Goal: Entertainment & Leisure: Browse casually

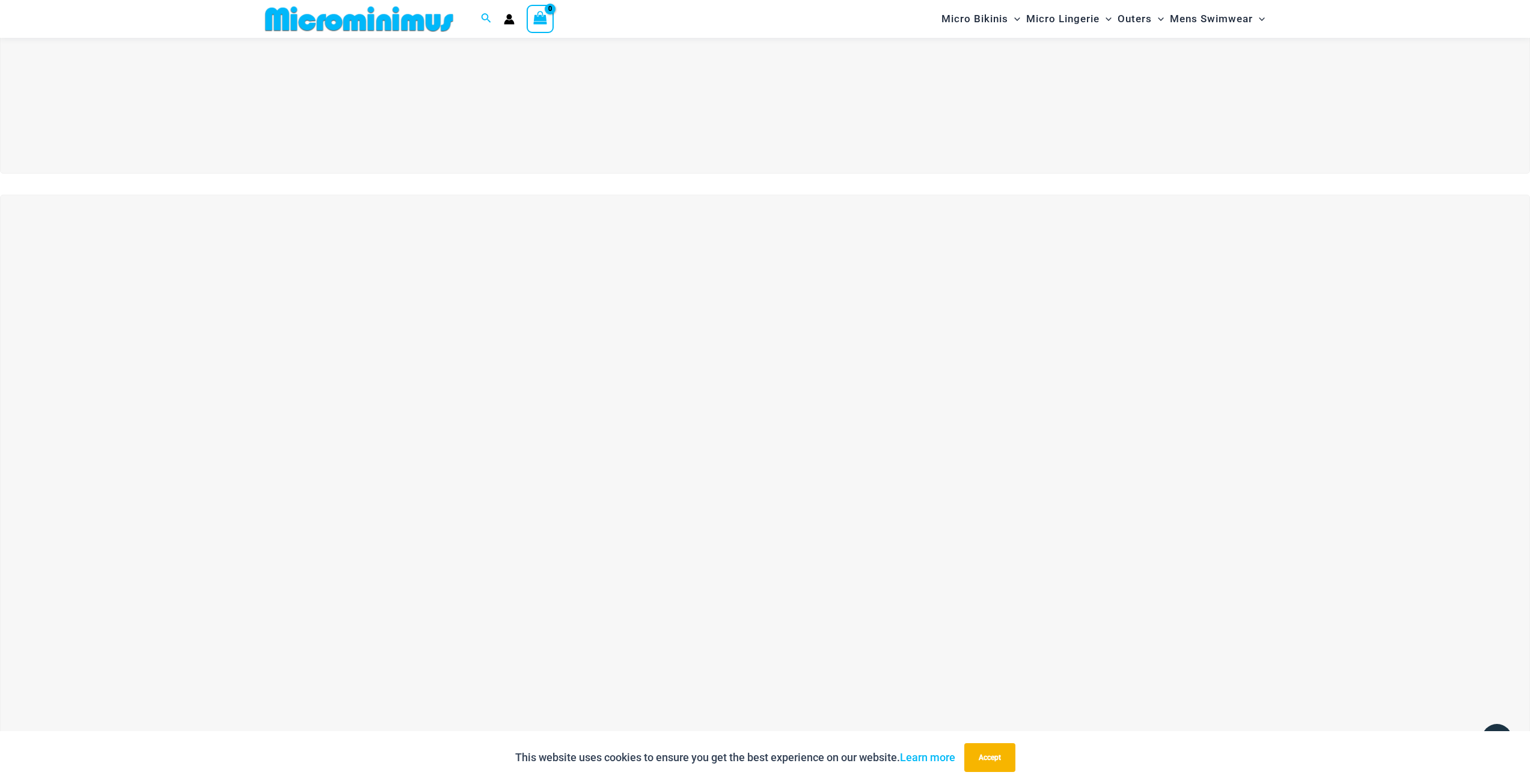
scroll to position [170, 0]
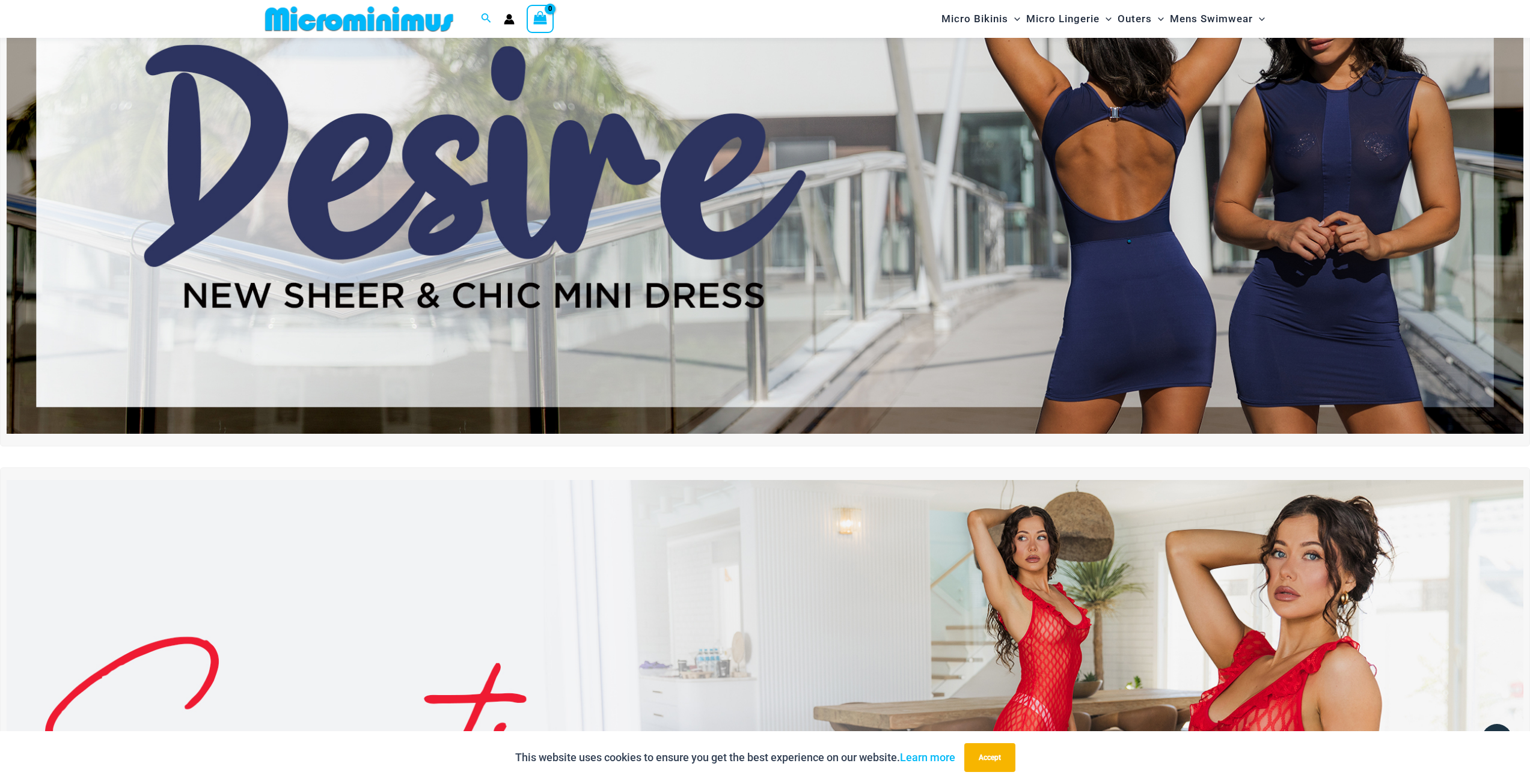
click at [1258, 172] on img at bounding box center [765, 176] width 1517 height 515
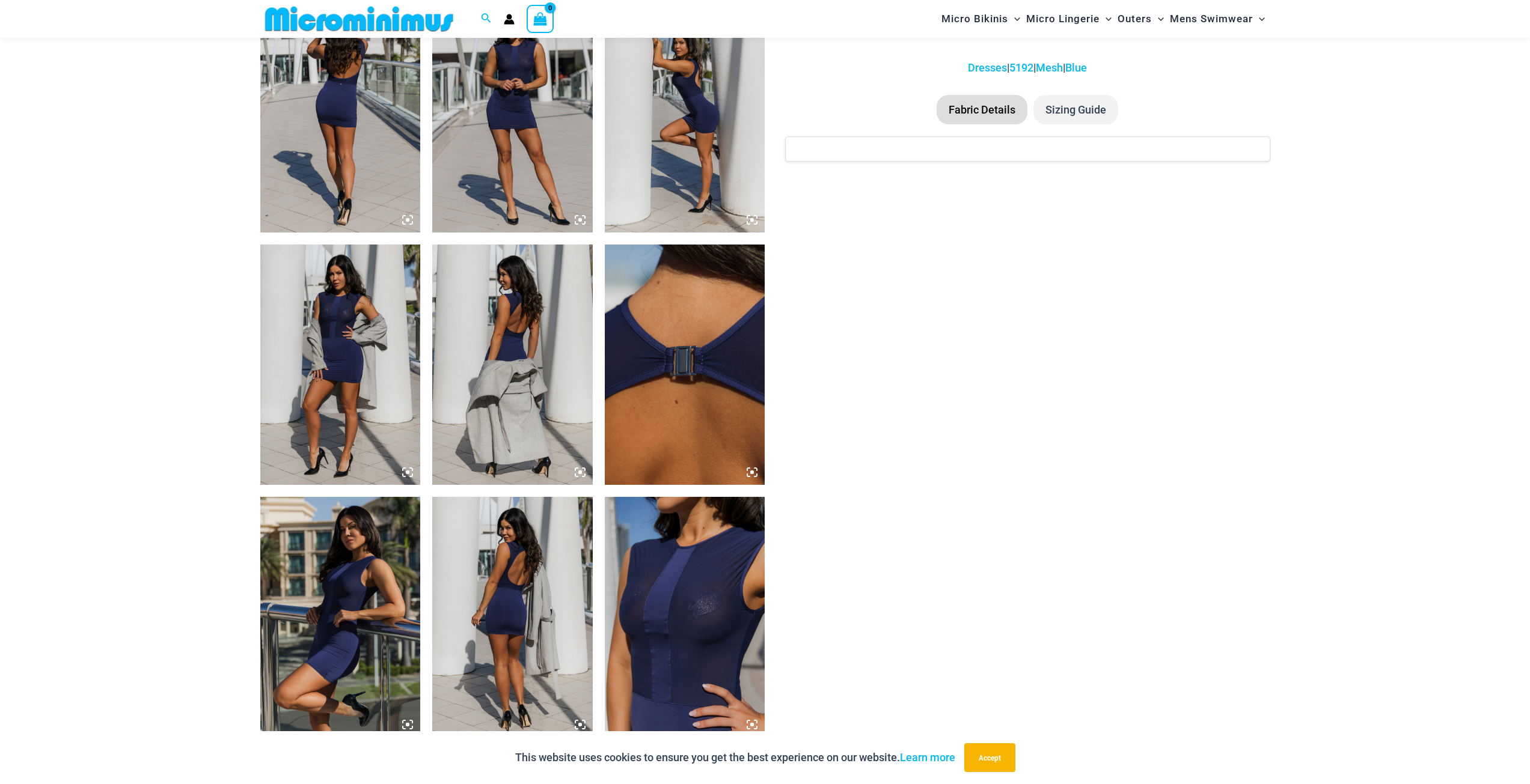
scroll to position [890, 0]
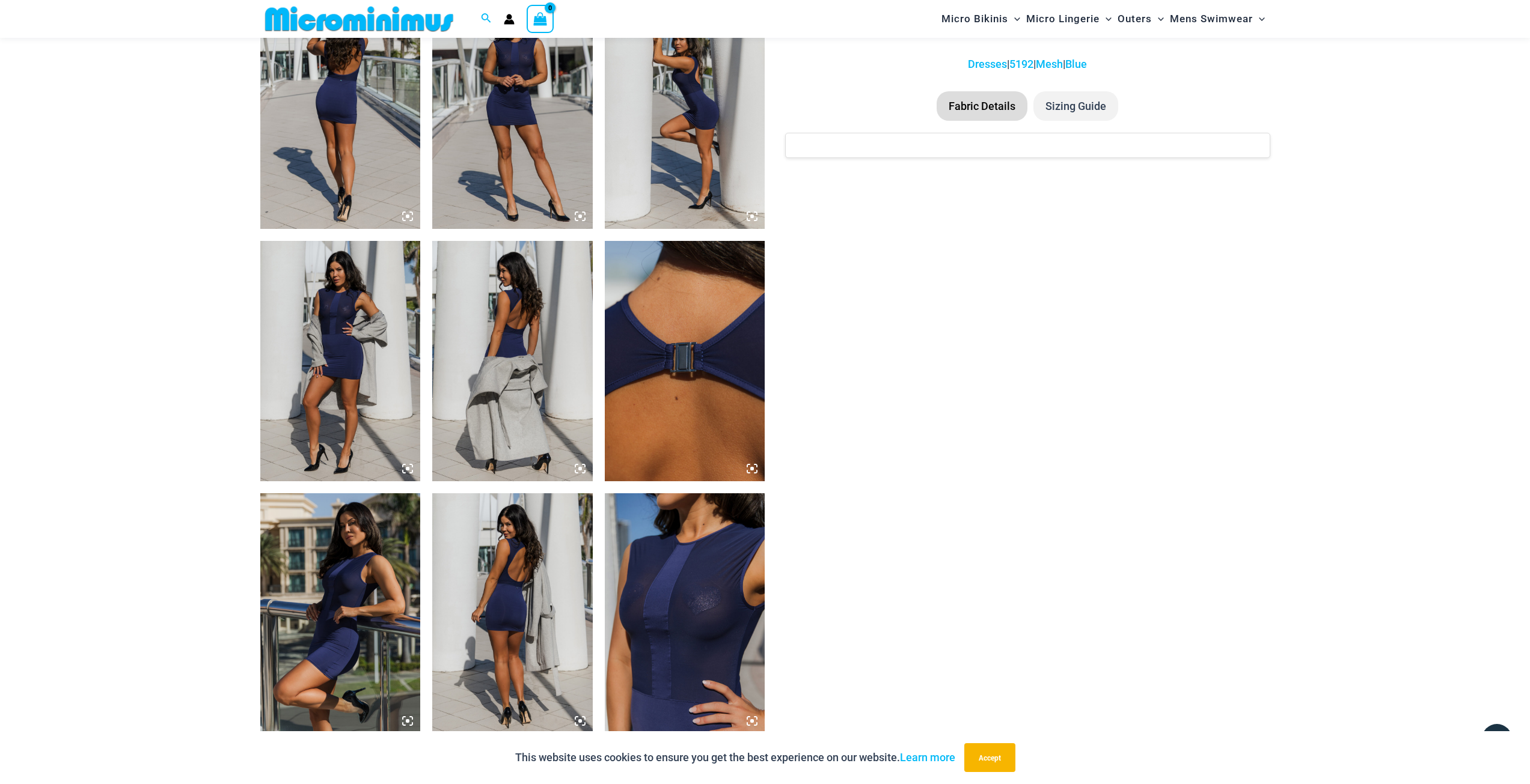
click at [665, 595] on img at bounding box center [685, 613] width 161 height 240
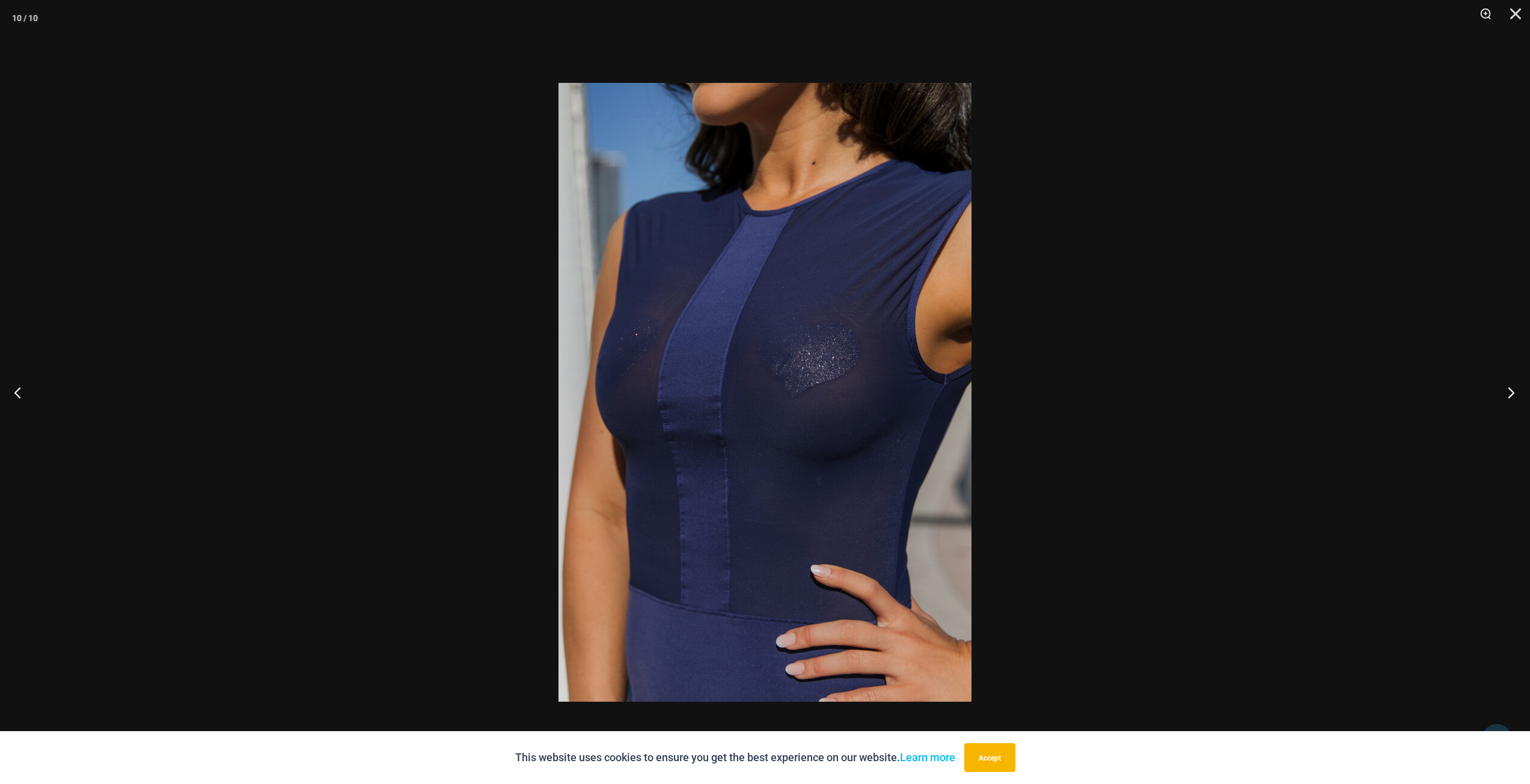
click at [1512, 398] on button "Next" at bounding box center [1508, 392] width 45 height 60
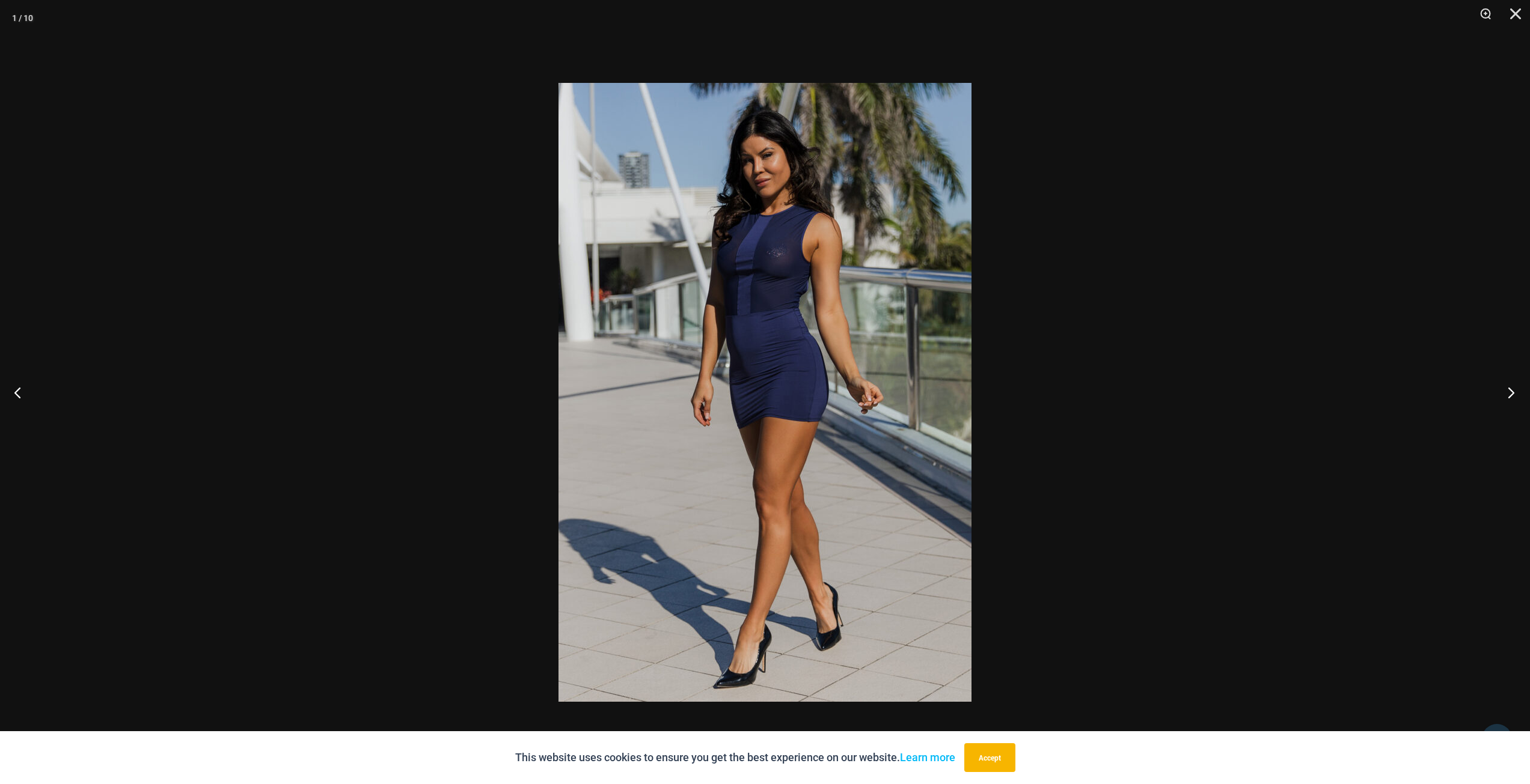
click at [1512, 398] on button "Next" at bounding box center [1508, 392] width 45 height 60
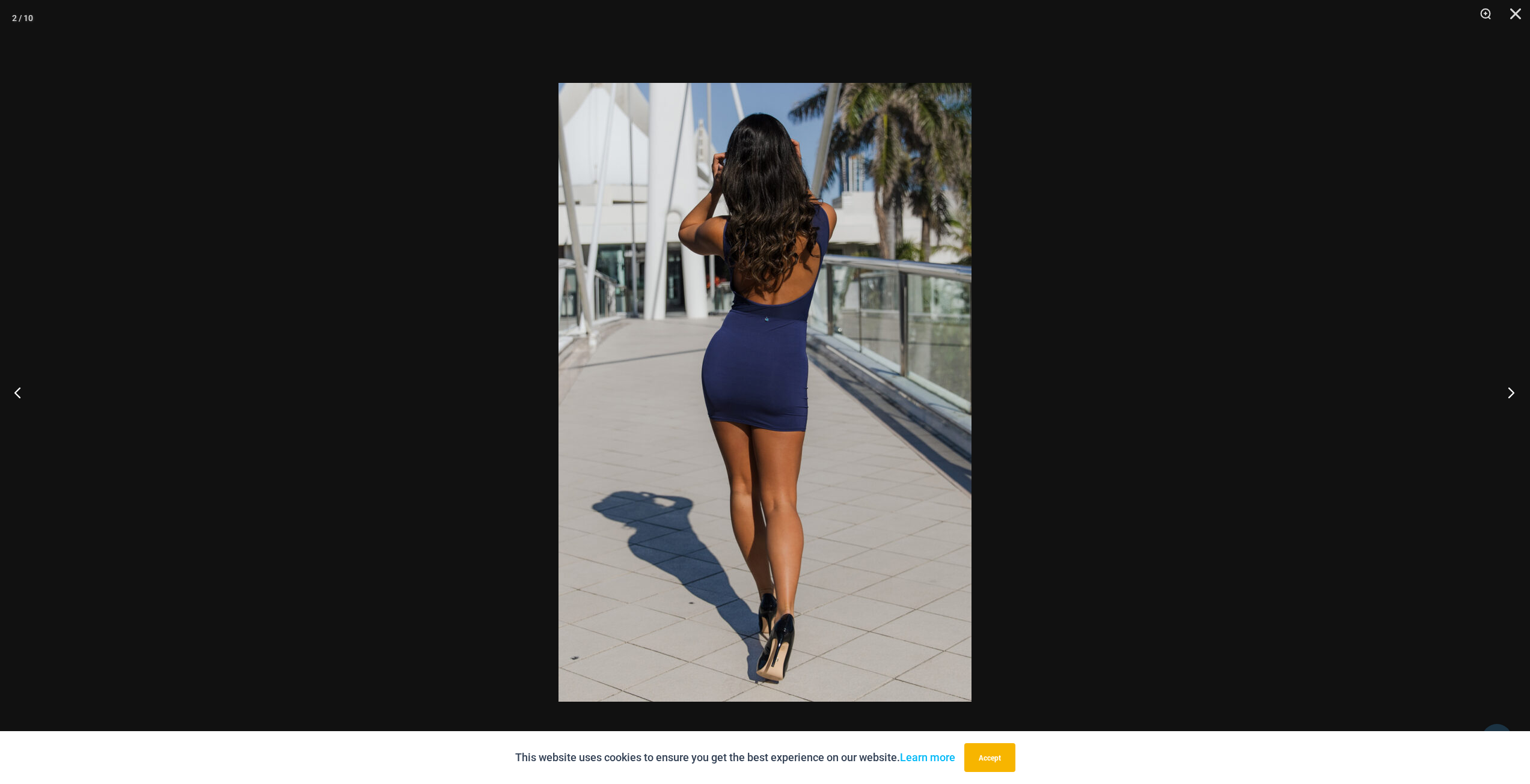
click at [1512, 398] on button "Next" at bounding box center [1508, 392] width 45 height 60
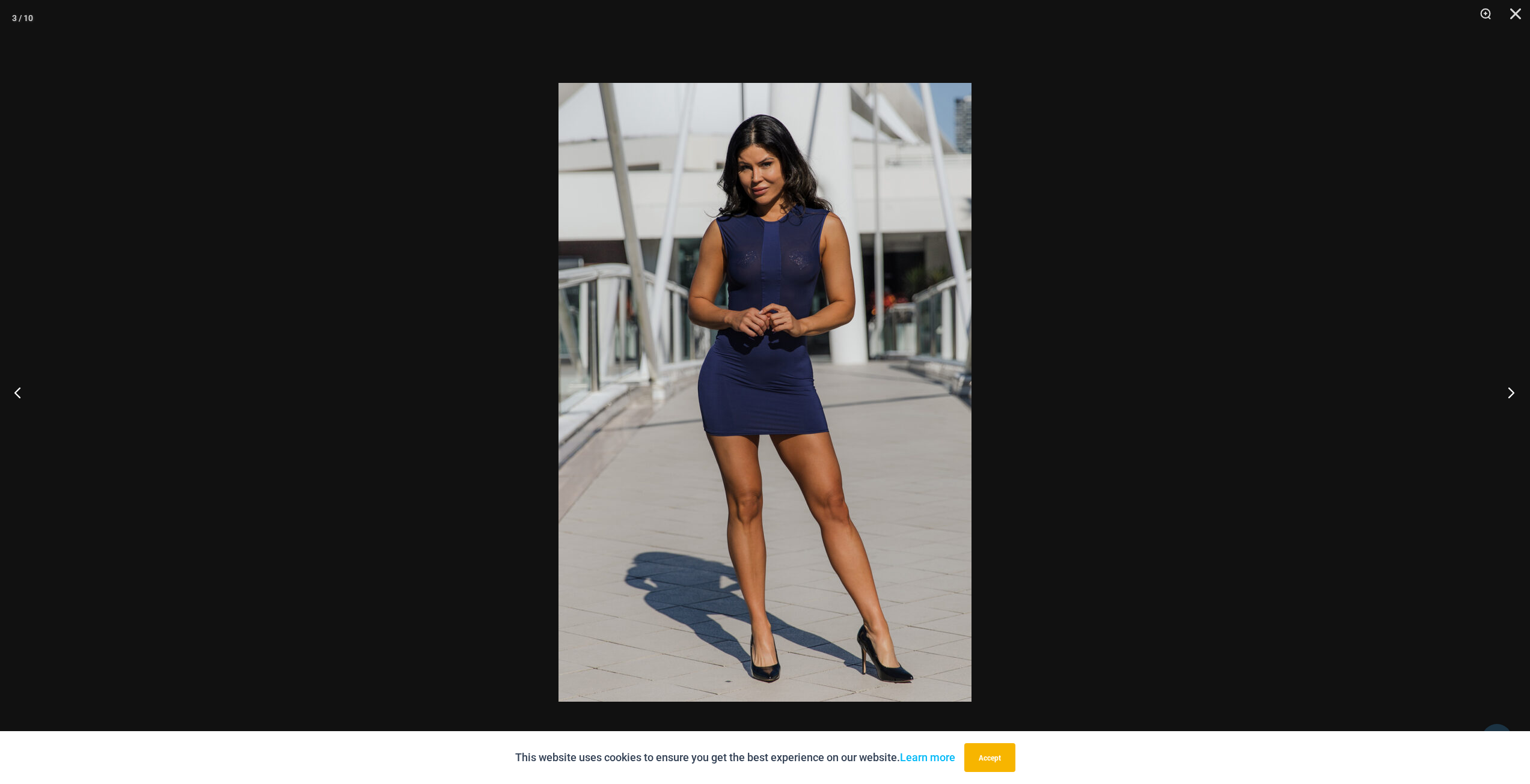
click at [1512, 398] on button "Next" at bounding box center [1508, 392] width 45 height 60
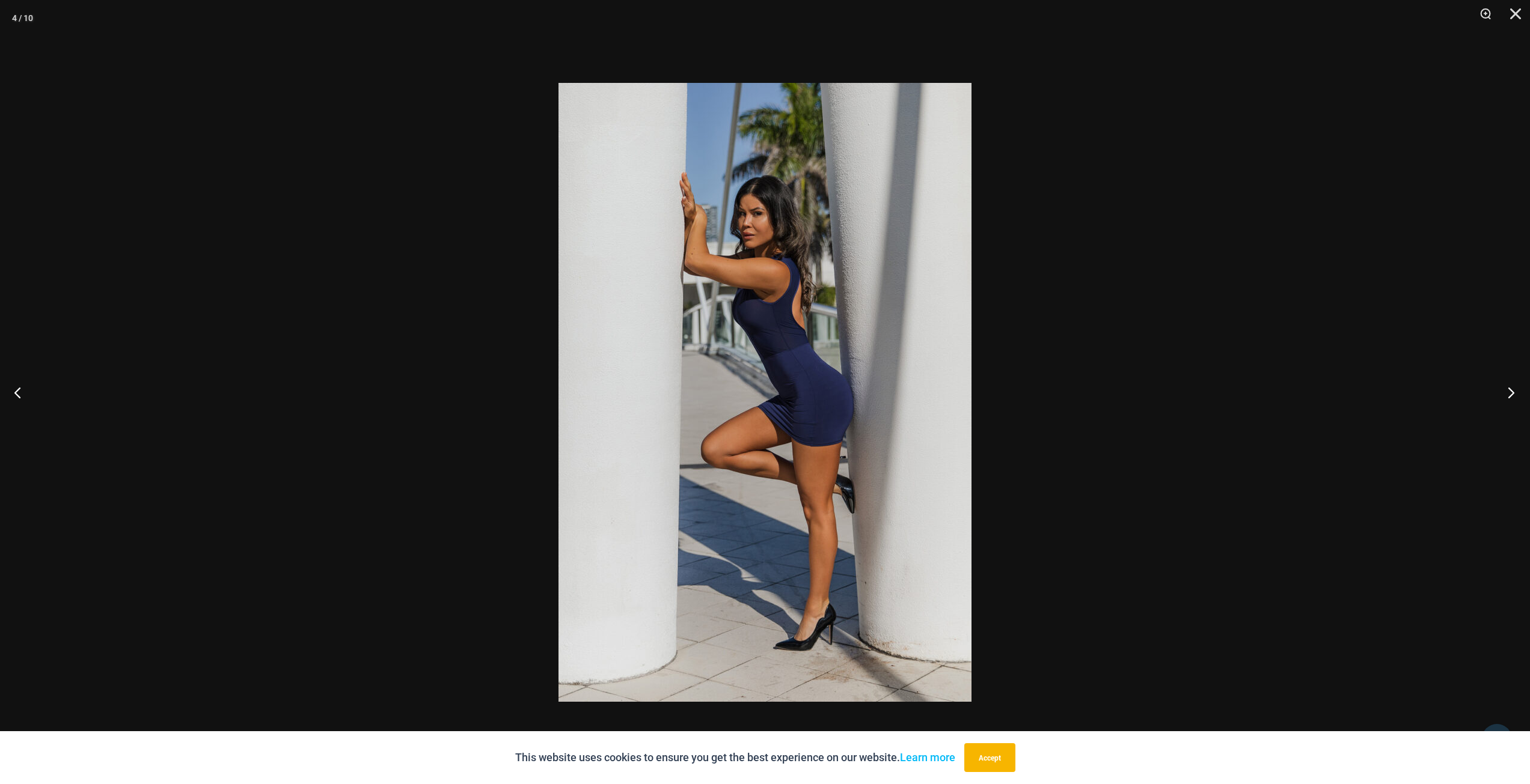
click at [1512, 398] on button "Next" at bounding box center [1508, 392] width 45 height 60
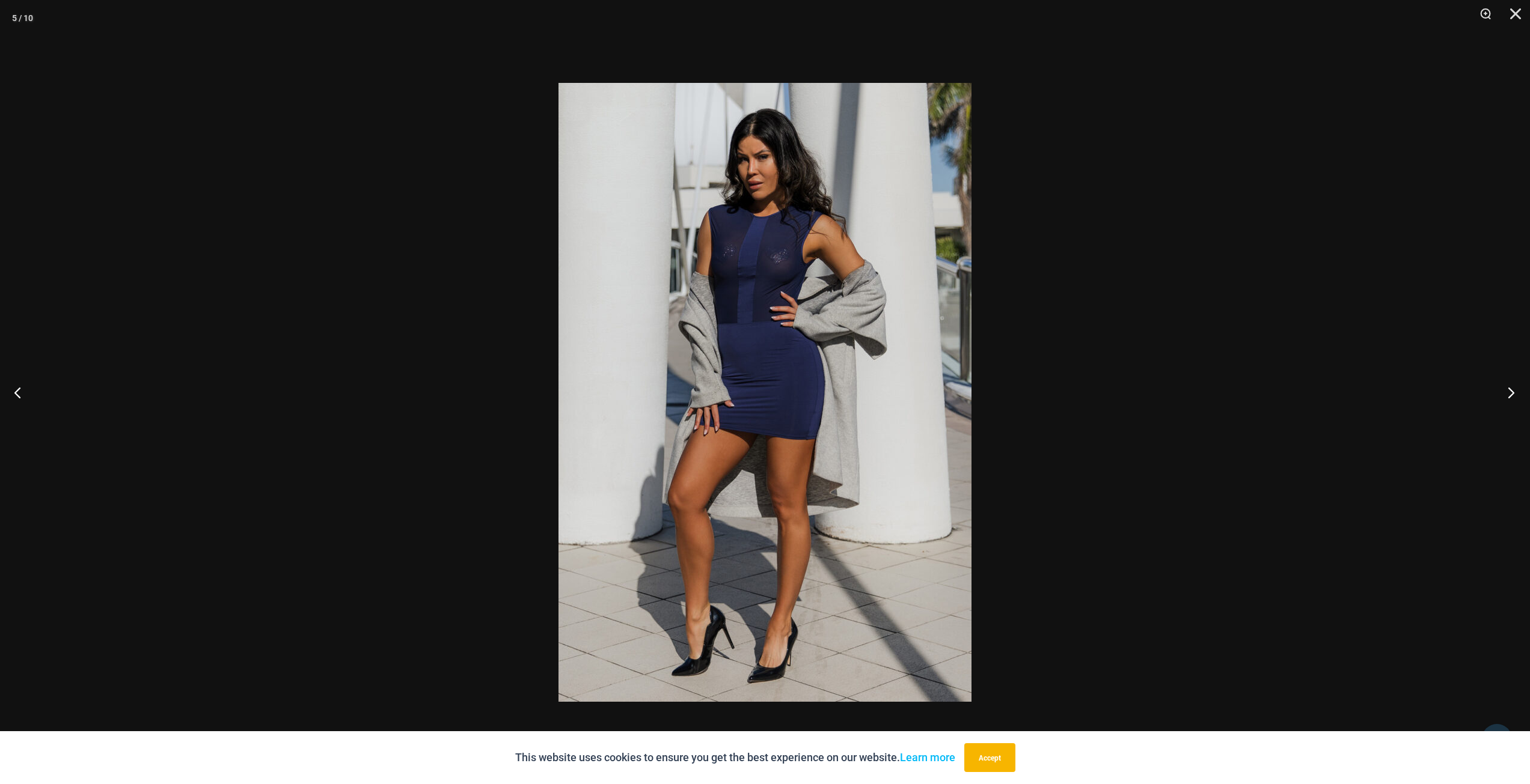
click at [1512, 398] on button "Next" at bounding box center [1508, 392] width 45 height 60
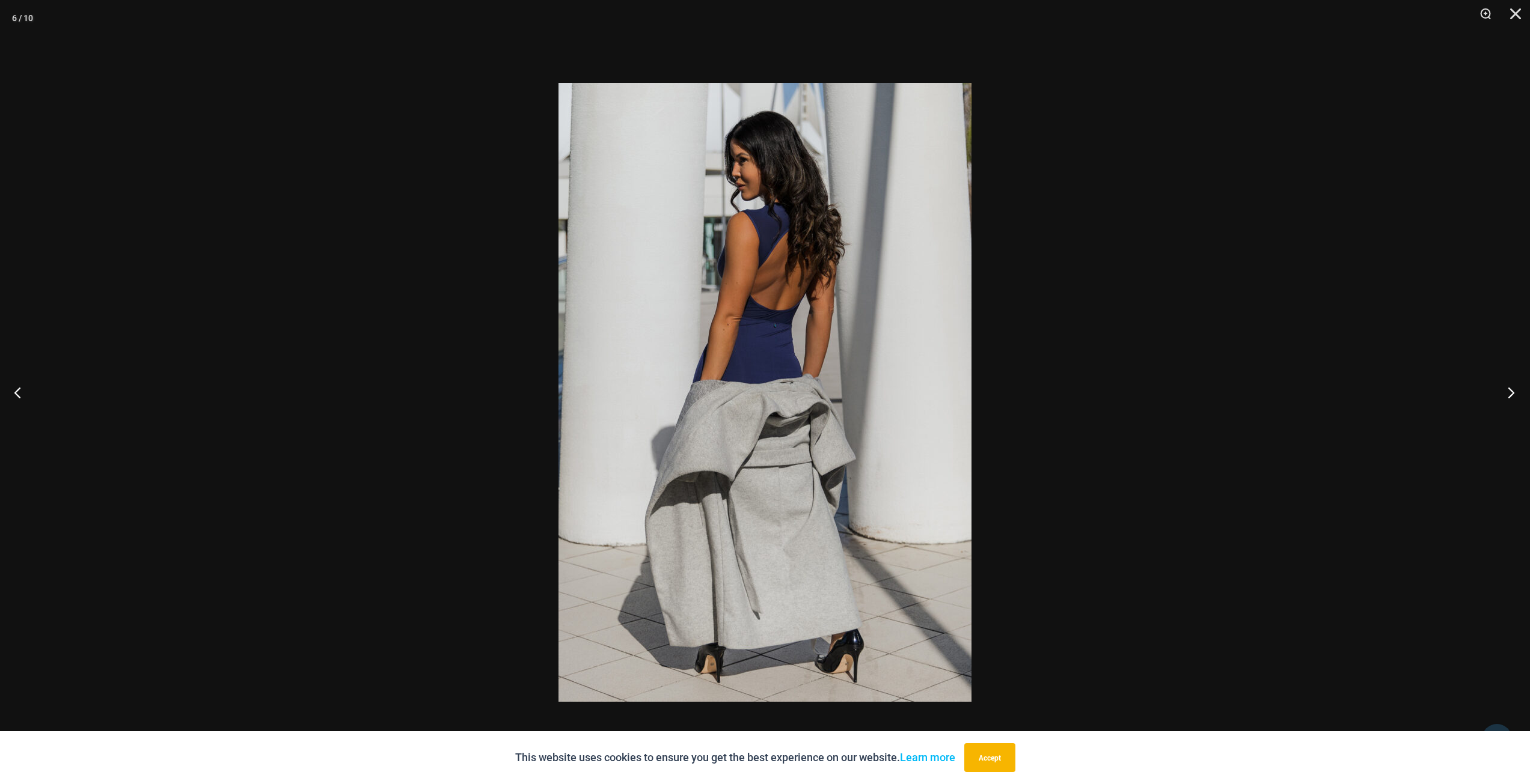
click at [1512, 398] on button "Next" at bounding box center [1508, 392] width 45 height 60
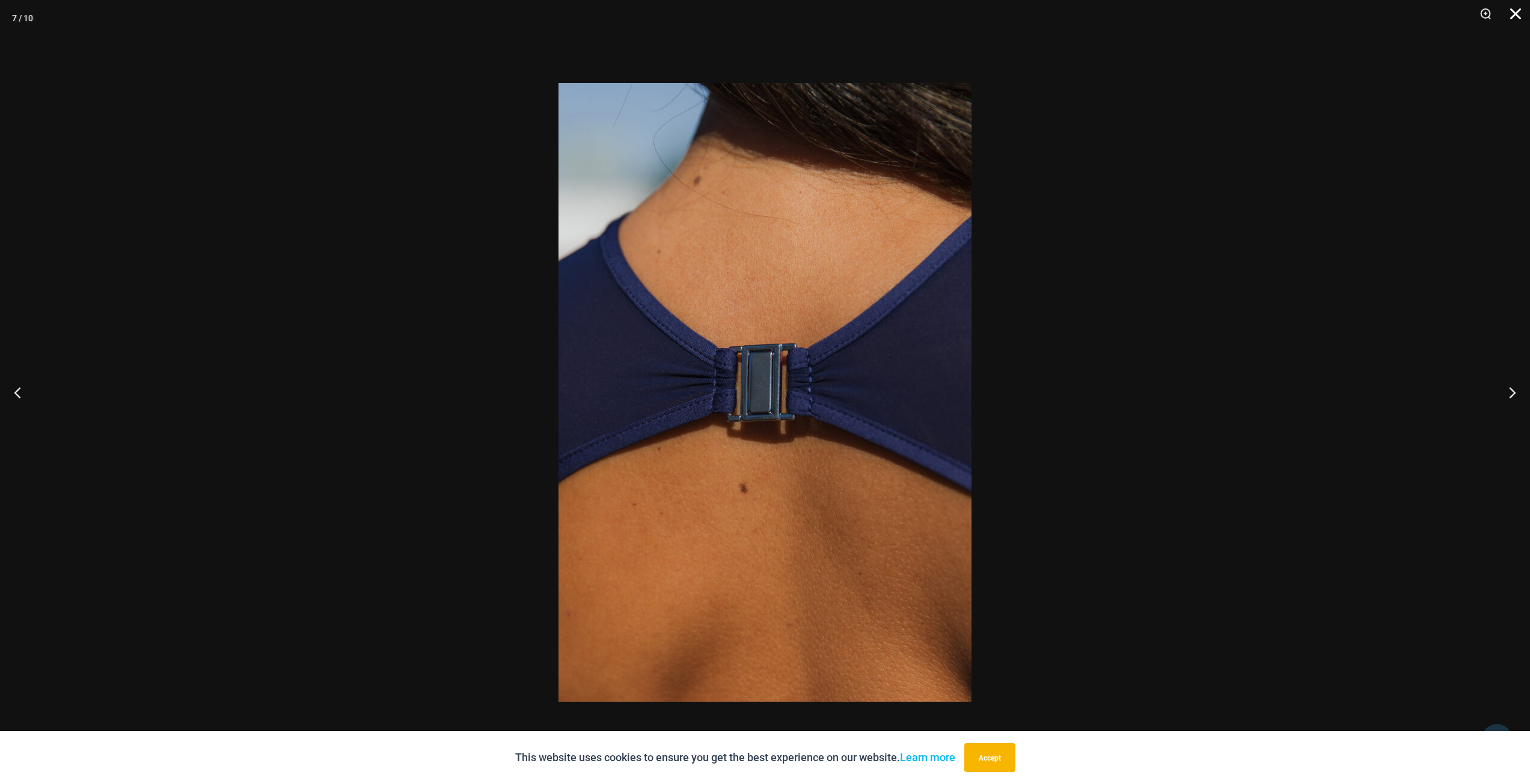
click at [1522, 12] on button "Close" at bounding box center [1511, 18] width 30 height 36
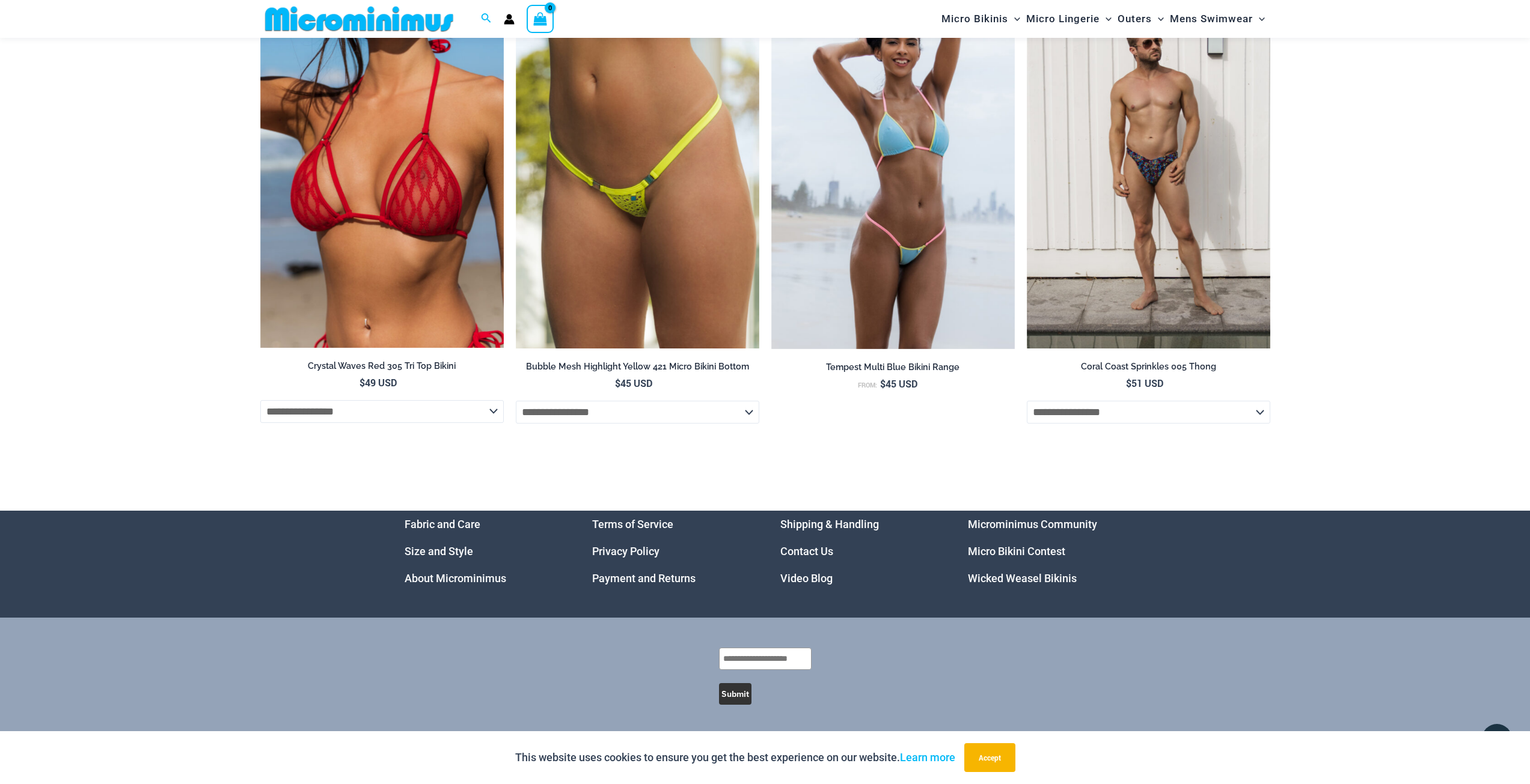
scroll to position [3621, 0]
click at [799, 577] on link "Video Blog" at bounding box center [806, 578] width 53 height 12
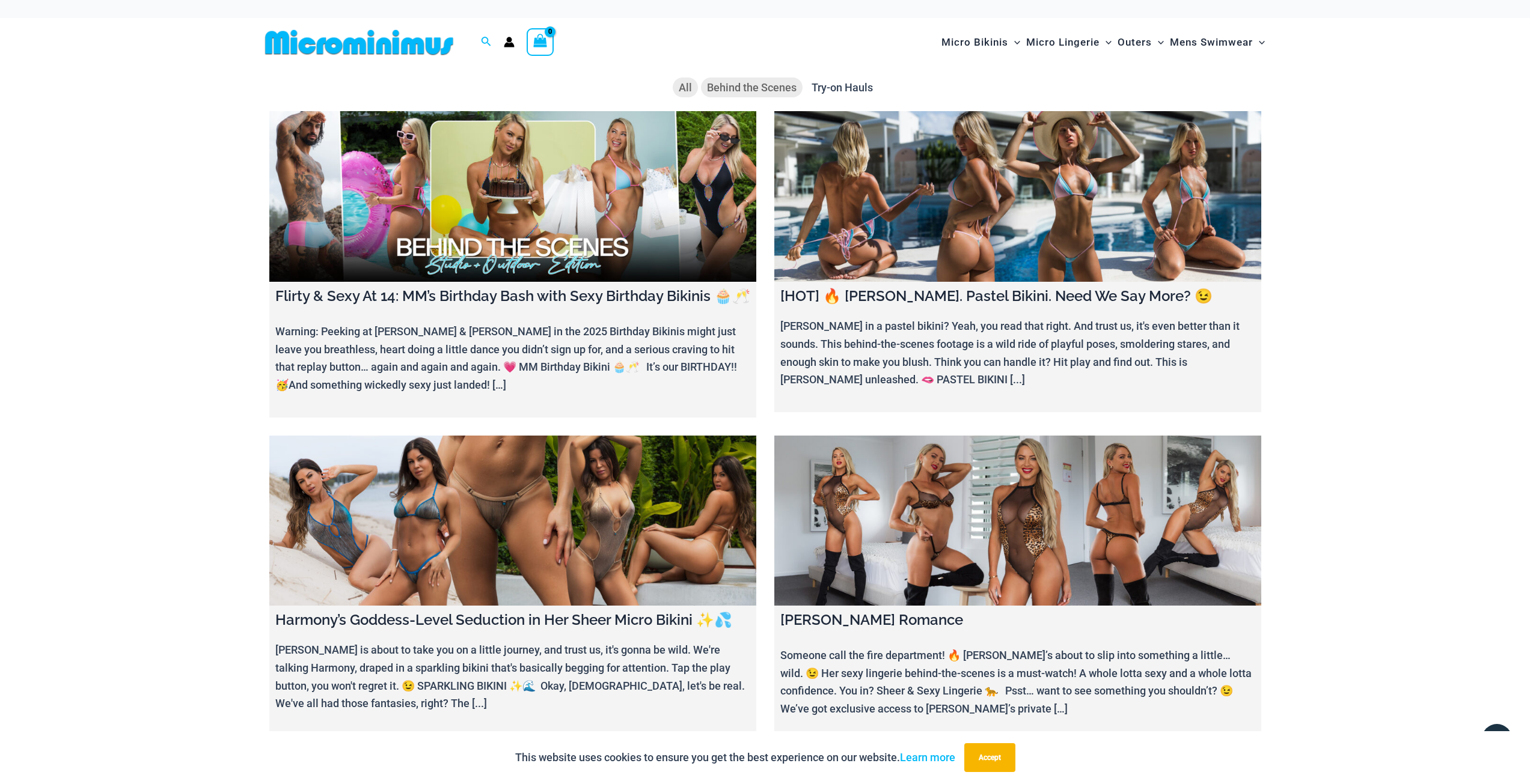
click at [768, 87] on span "Behind the Scenes" at bounding box center [752, 87] width 89 height 12
click at [845, 87] on span "Try-on Hauls" at bounding box center [842, 87] width 62 height 12
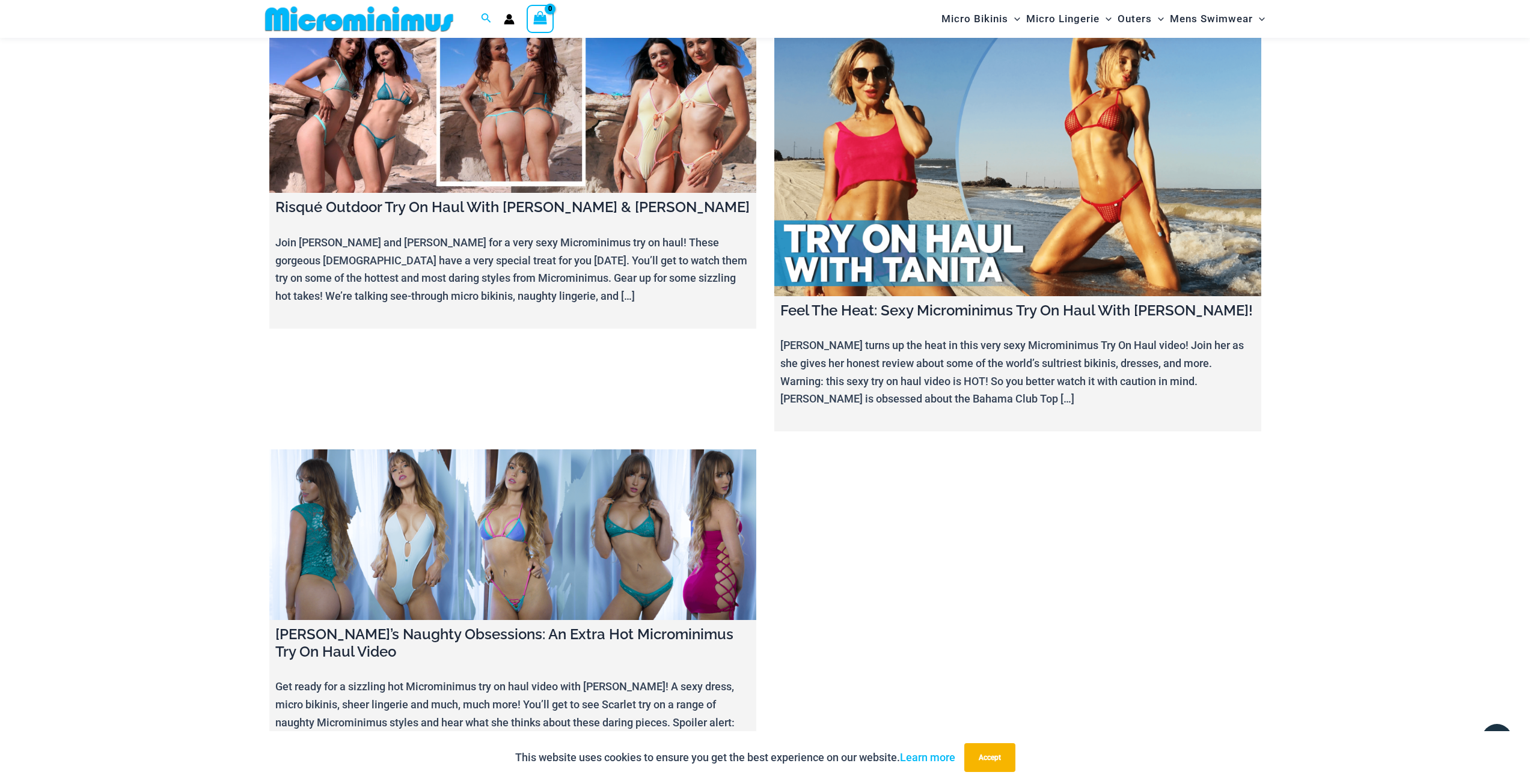
scroll to position [51, 0]
